Goal: Information Seeking & Learning: Learn about a topic

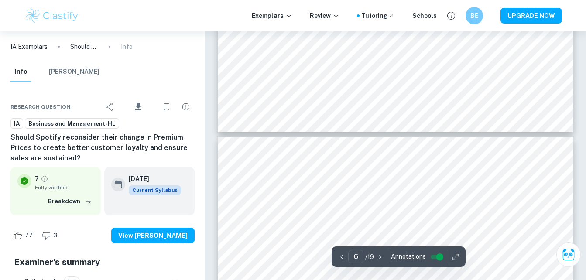
scroll to position [2653, 0]
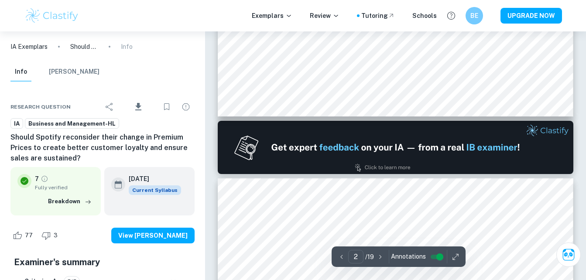
type input "1"
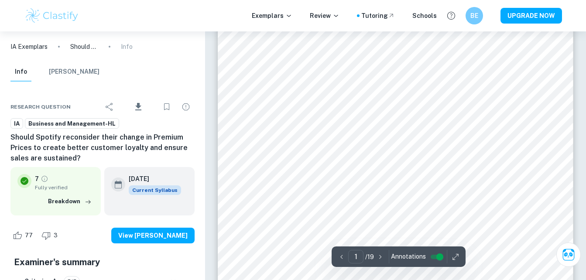
scroll to position [0, 0]
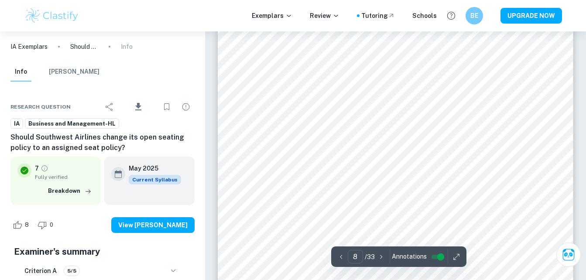
scroll to position [3472, 0]
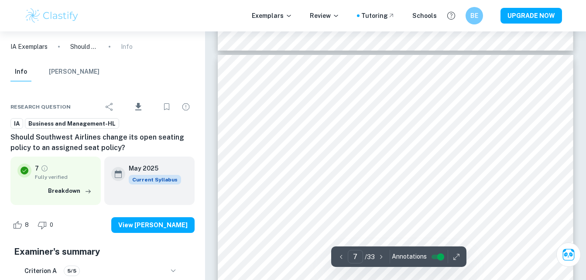
type input "6"
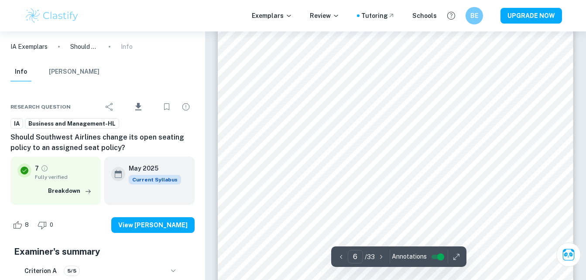
scroll to position [2557, 0]
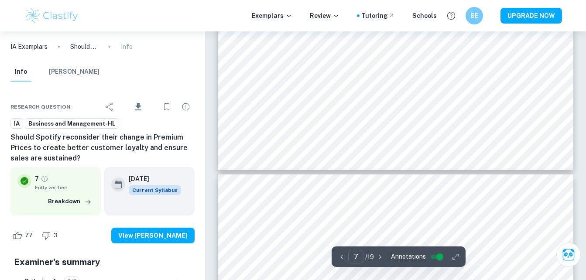
scroll to position [3248, 0]
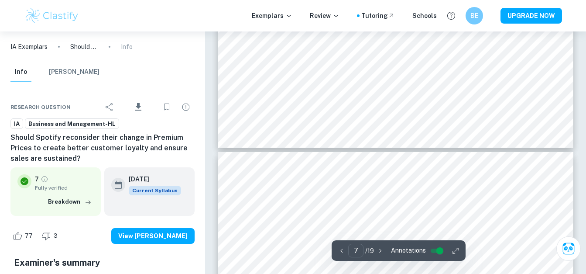
scroll to position [3253, 0]
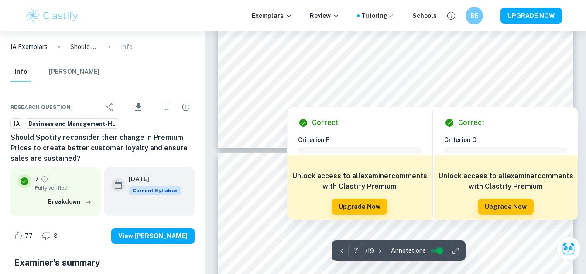
type input "8"
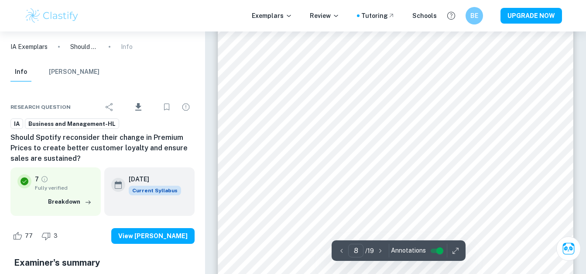
scroll to position [3472, 0]
